Goal: Task Accomplishment & Management: Manage account settings

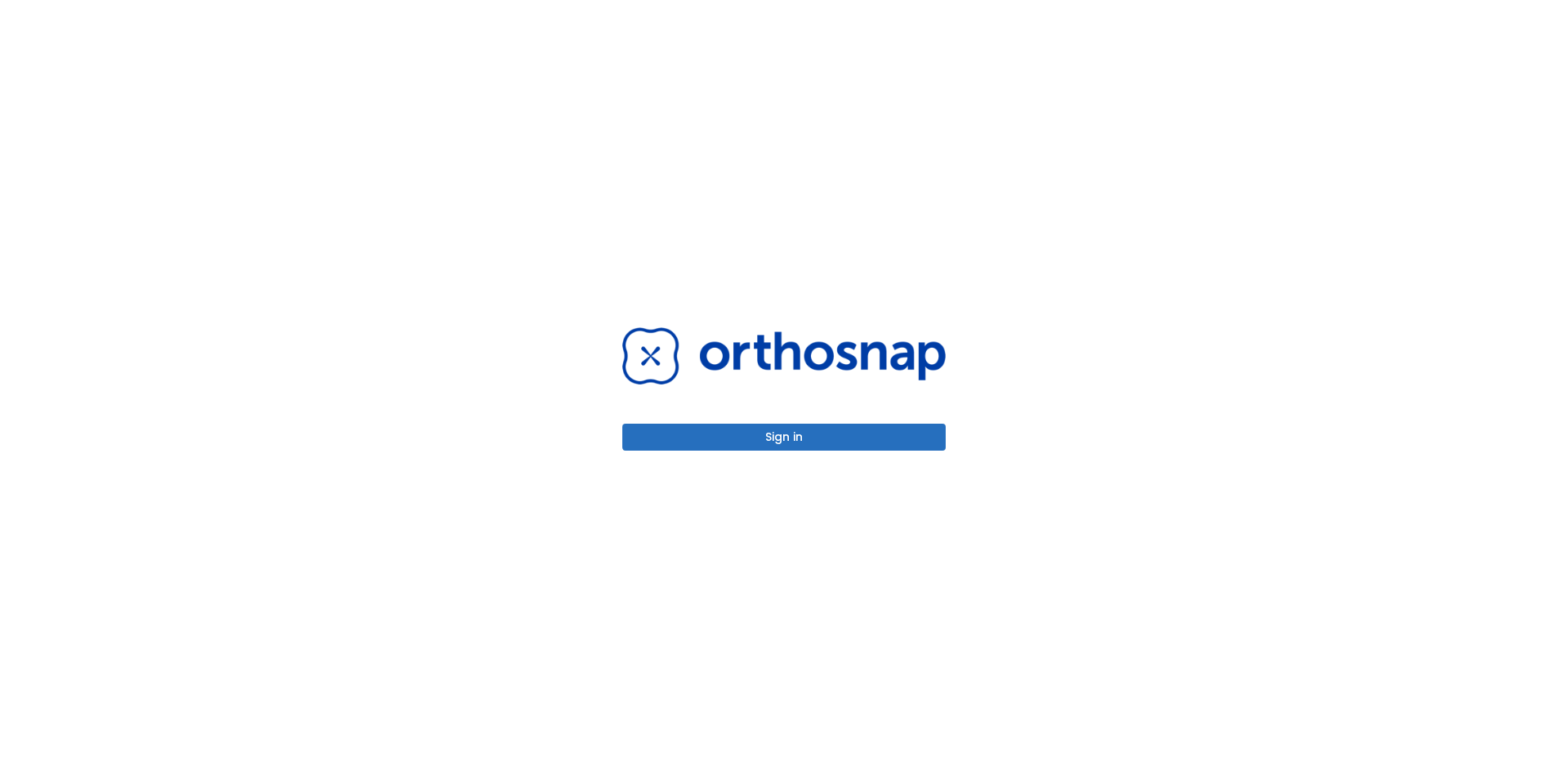
click at [781, 433] on button "Sign in" at bounding box center [784, 437] width 324 height 27
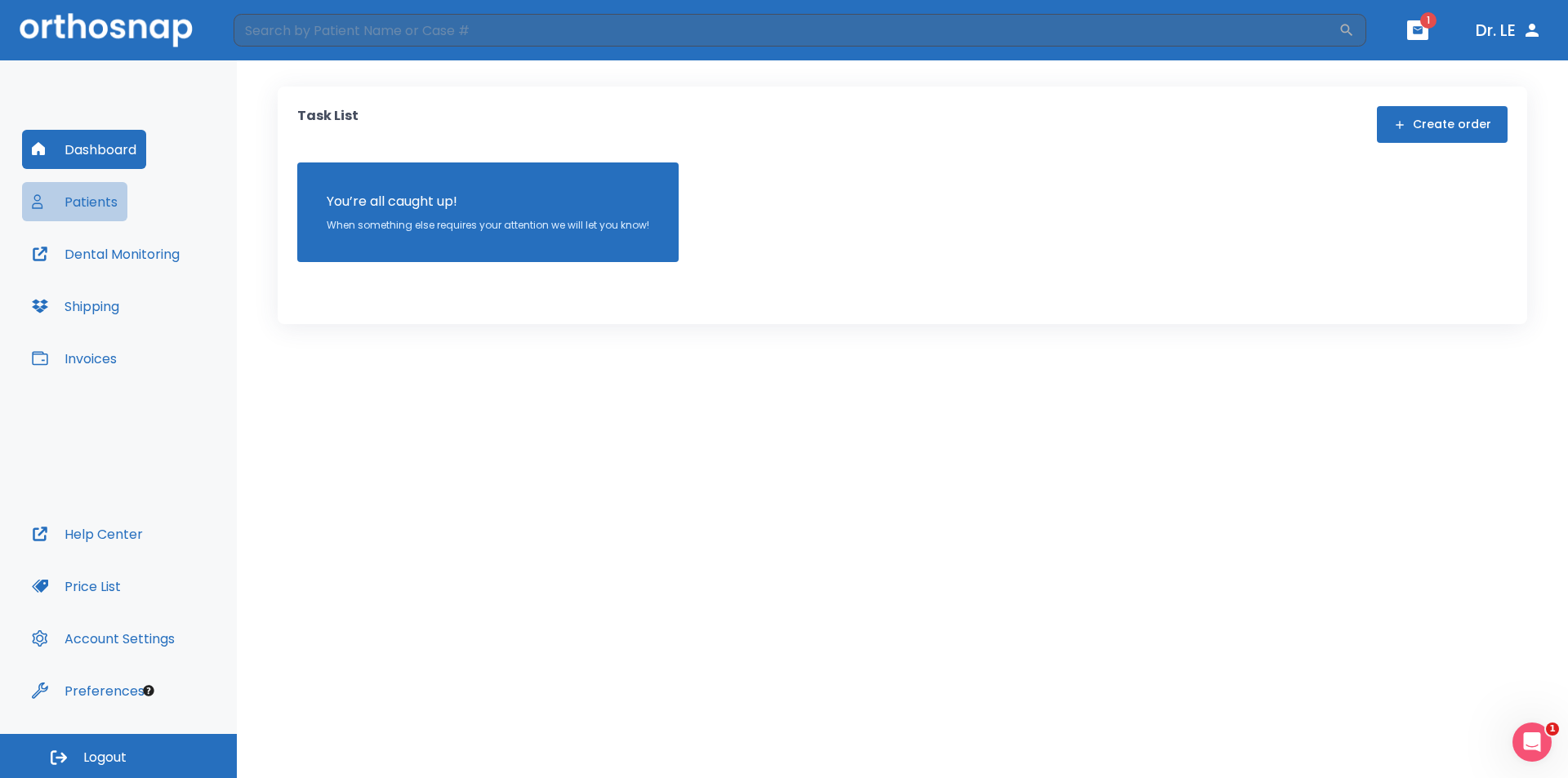
click at [107, 206] on button "Patients" at bounding box center [75, 201] width 106 height 39
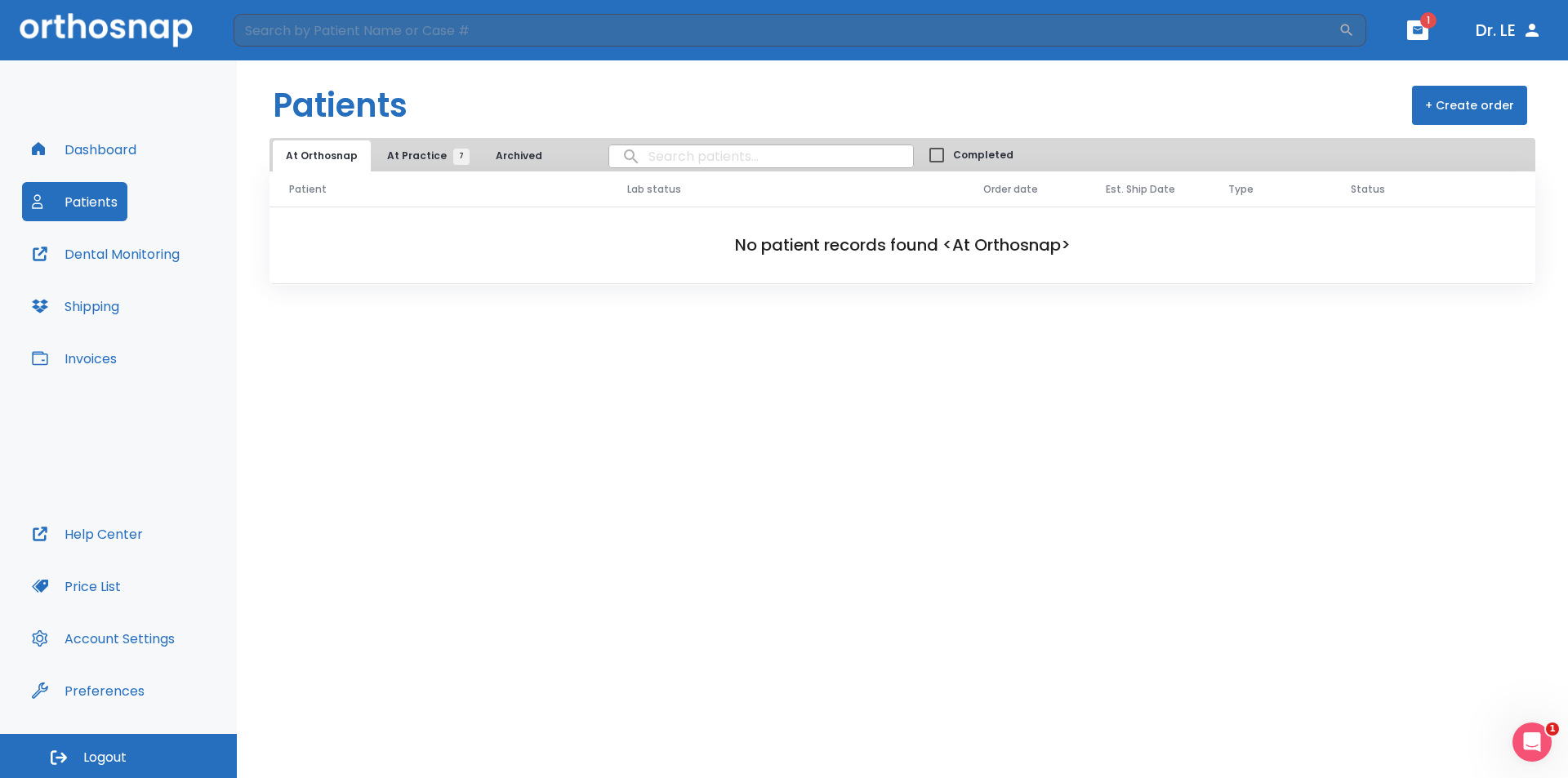
click at [403, 160] on span "At Practice 7" at bounding box center [424, 155] width 75 height 15
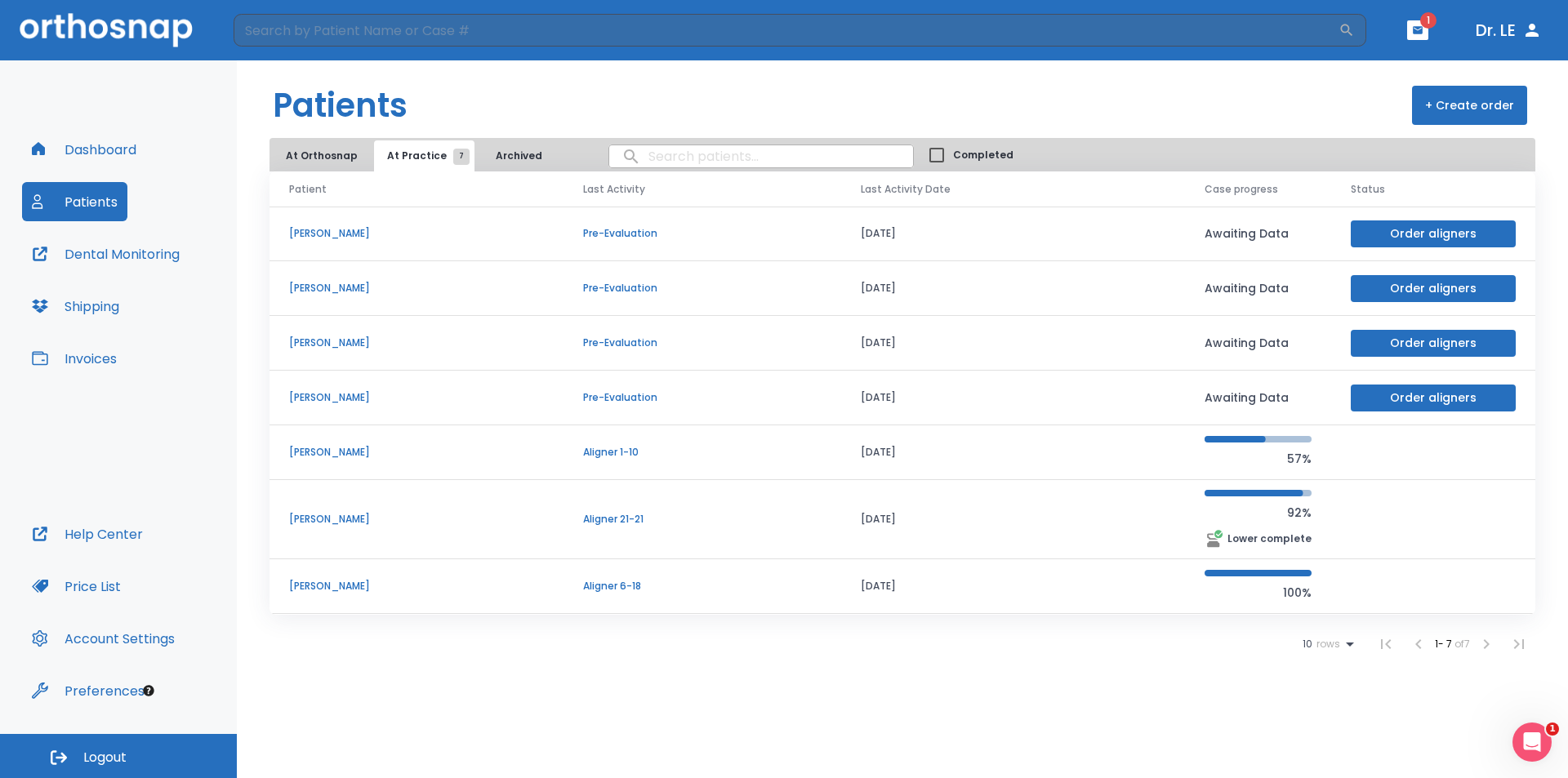
click at [125, 751] on span "Logout" at bounding box center [105, 758] width 43 height 18
